Goal: Task Accomplishment & Management: Manage account settings

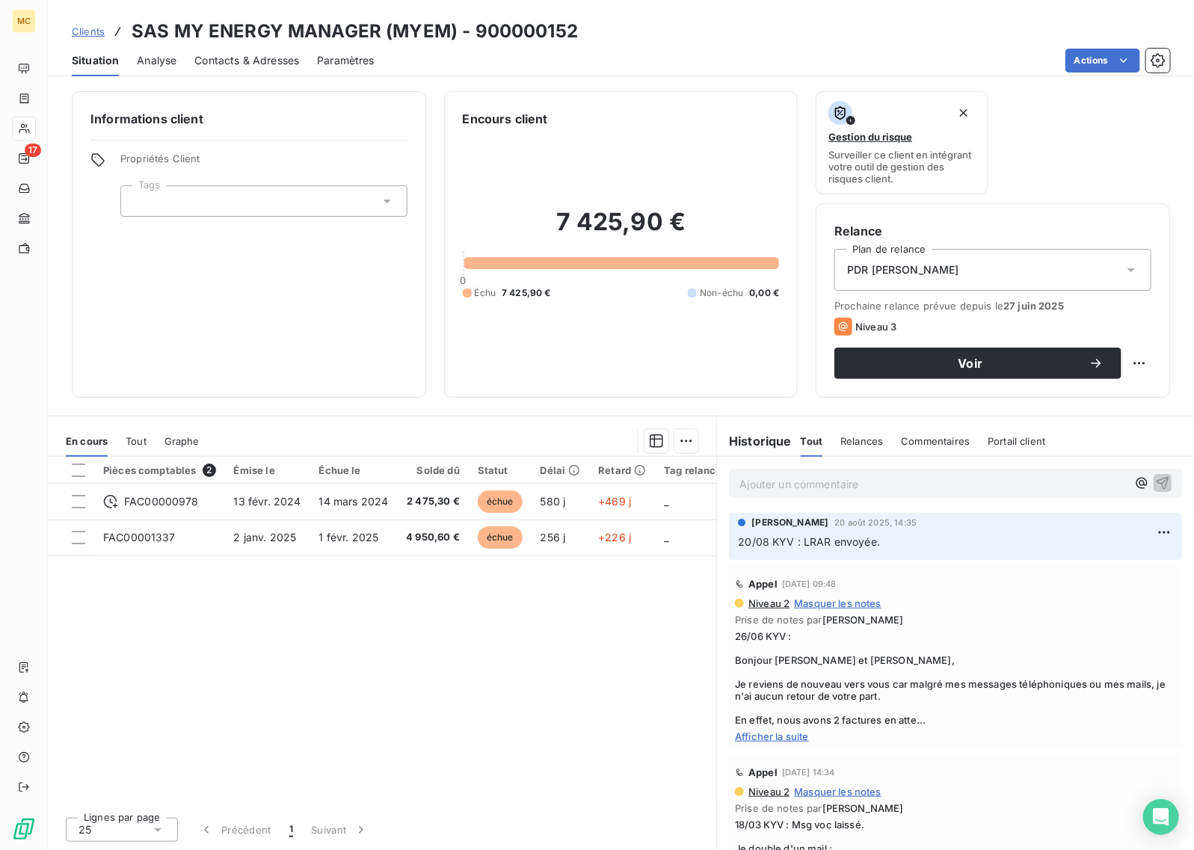
click at [425, 700] on div "Pièces comptables 2 Émise le Échue le Solde dû Statut Délai Retard Tag relance …" at bounding box center [382, 631] width 669 height 349
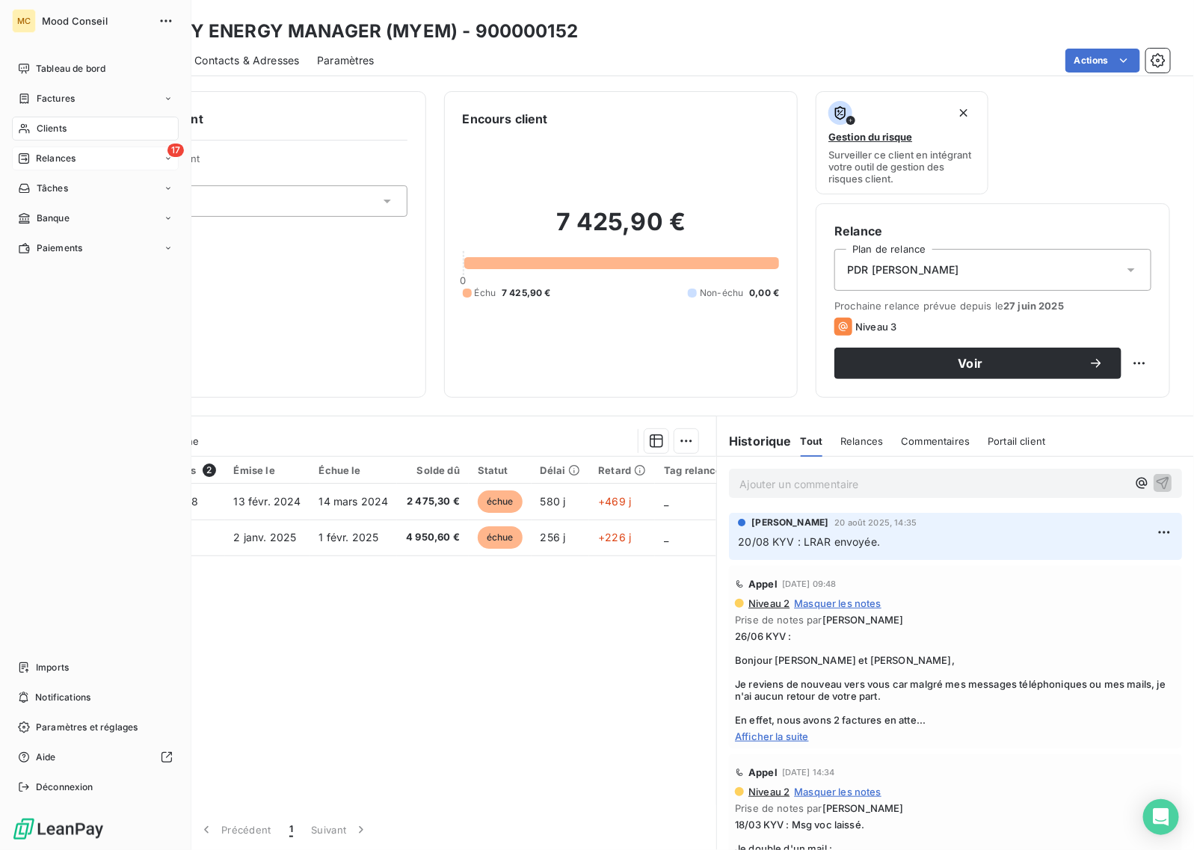
click at [23, 159] on icon at bounding box center [24, 159] width 12 height 12
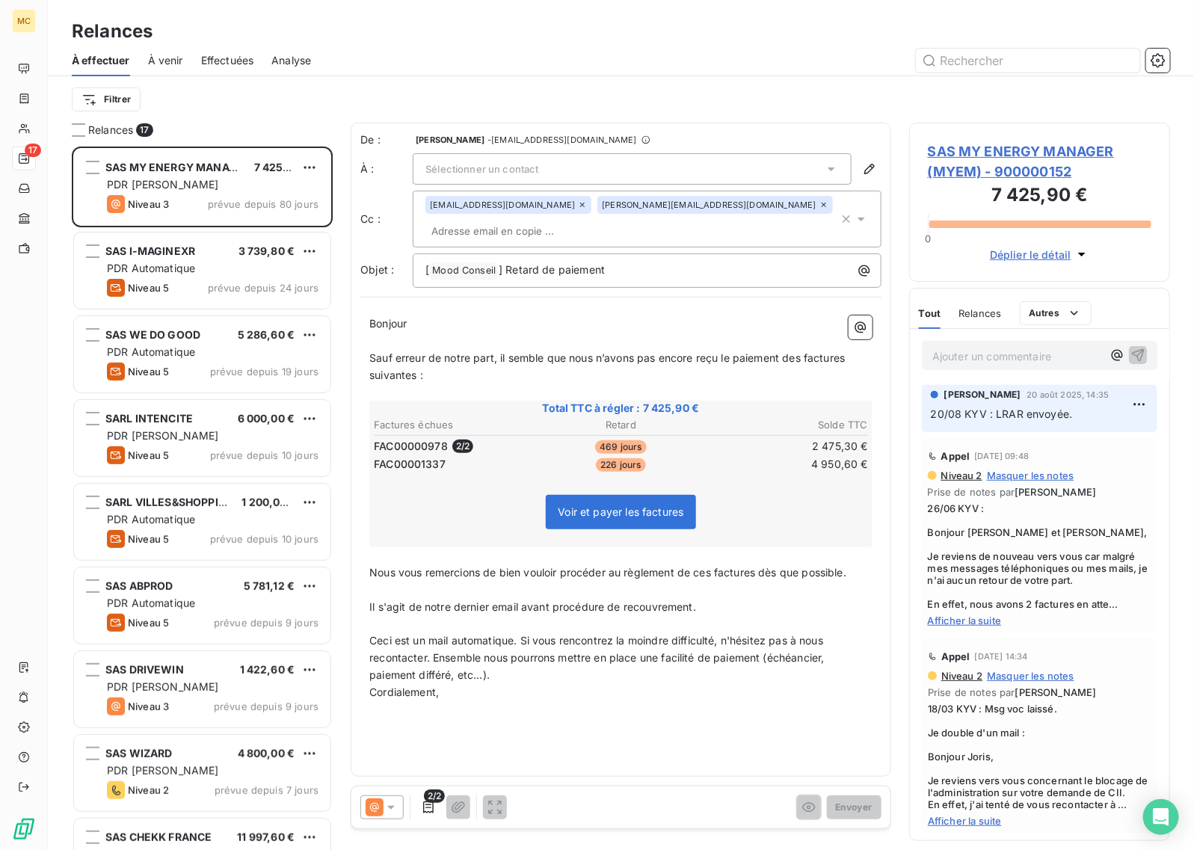
click at [559, 39] on div "Relances" at bounding box center [621, 31] width 1147 height 27
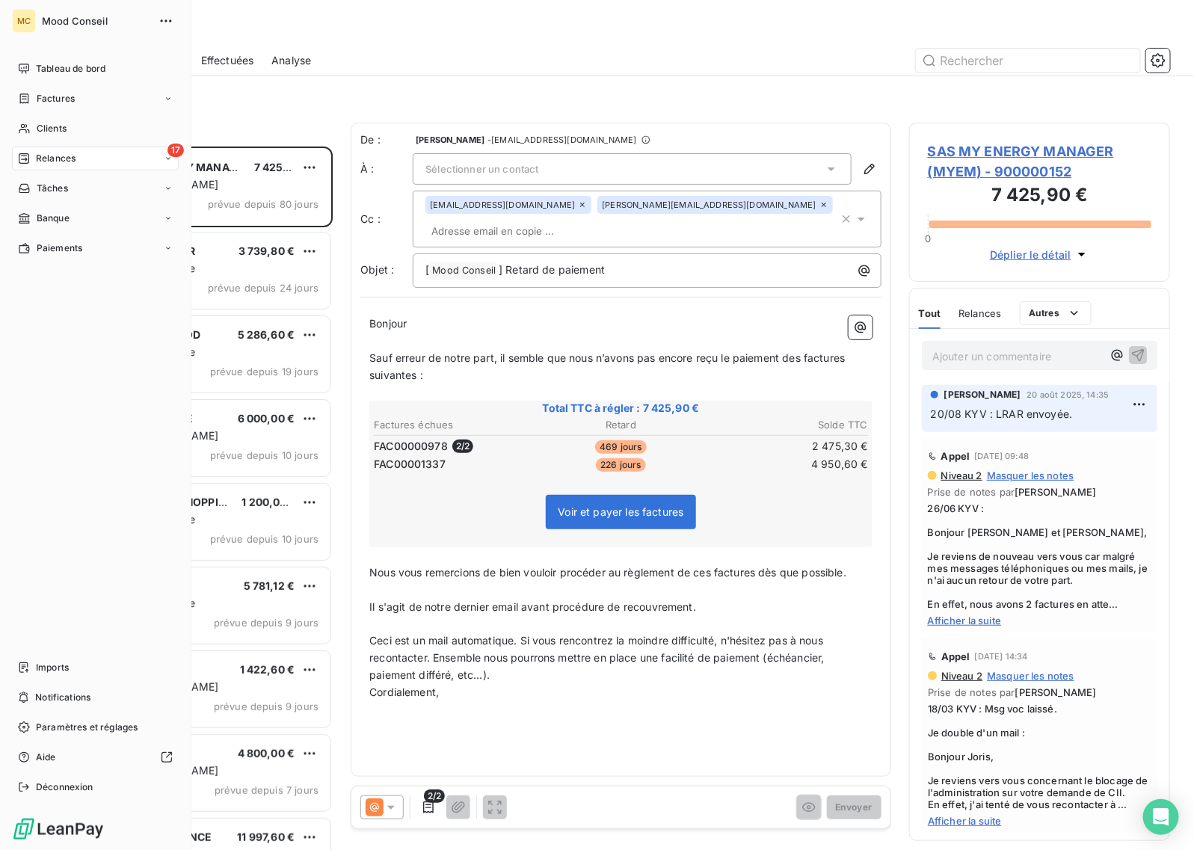
click at [42, 150] on div "17 Relances" at bounding box center [95, 159] width 167 height 24
click at [49, 162] on span "Relances" at bounding box center [56, 158] width 40 height 13
click at [69, 195] on div "À effectuer" at bounding box center [104, 189] width 149 height 24
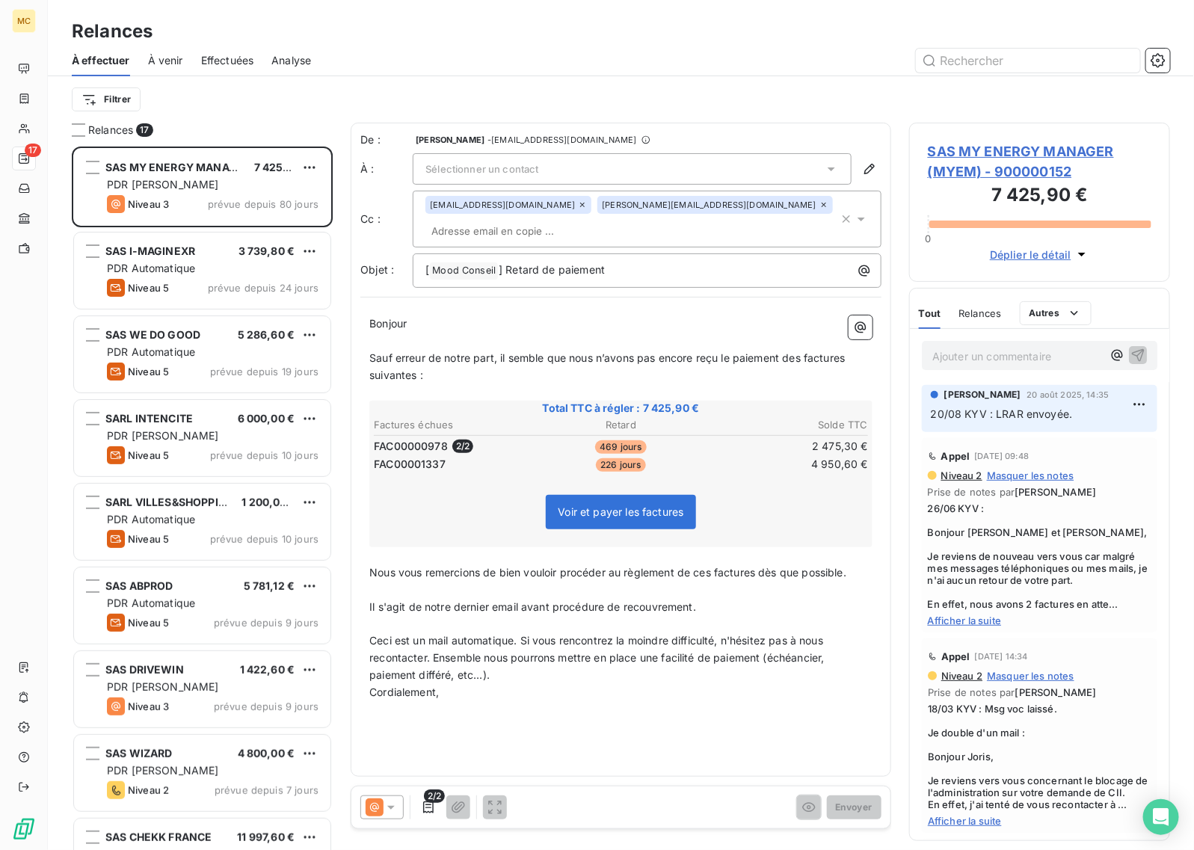
click at [541, 57] on div at bounding box center [749, 61] width 841 height 24
